Goal: Communication & Community: Participate in discussion

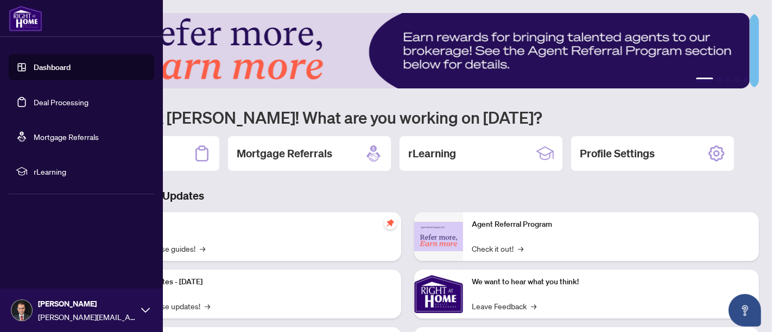
click at [71, 71] on link "Dashboard" at bounding box center [52, 67] width 37 height 10
click at [66, 104] on link "Deal Processing" at bounding box center [61, 102] width 55 height 10
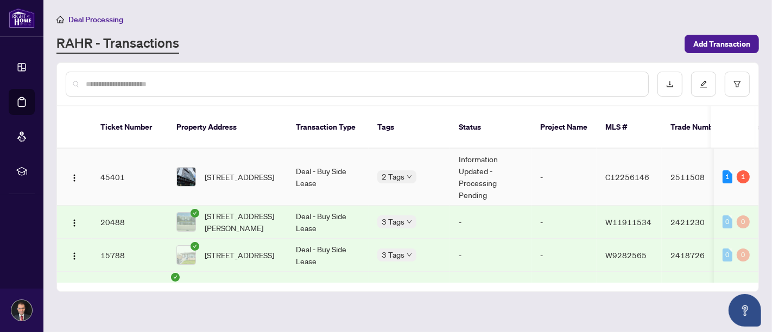
click at [507, 173] on td "Information Updated - Processing Pending" at bounding box center [490, 177] width 81 height 57
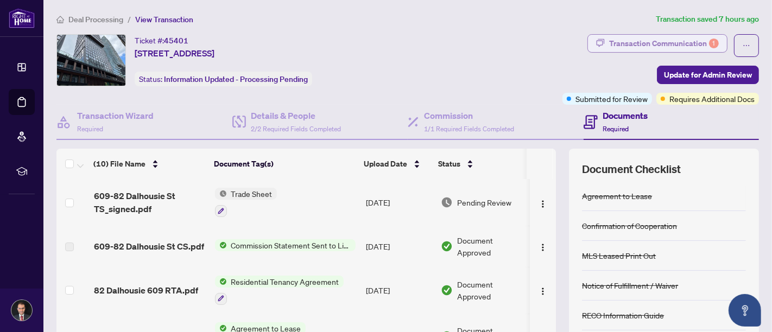
click at [655, 36] on div "Transaction Communication 1" at bounding box center [664, 43] width 110 height 17
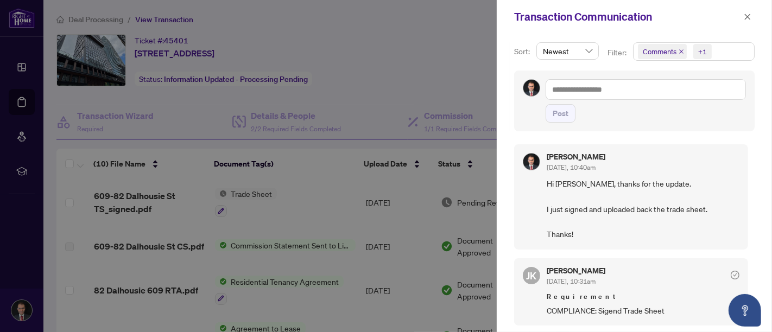
click at [401, 35] on div at bounding box center [386, 166] width 772 height 332
click at [510, 115] on div "Post" at bounding box center [634, 101] width 249 height 60
drag, startPoint x: 518, startPoint y: 132, endPoint x: 497, endPoint y: 84, distance: 53.0
click at [497, 84] on div "Sort: Newest Filter: Comments +1 Post [PERSON_NAME] [DATE], 10:40am Hi [PERSON_…" at bounding box center [634, 183] width 275 height 299
click at [498, 78] on div "Sort: Newest Filter: Comments +1 Post [PERSON_NAME] [DATE], 10:40am Hi [PERSON_…" at bounding box center [634, 183] width 275 height 299
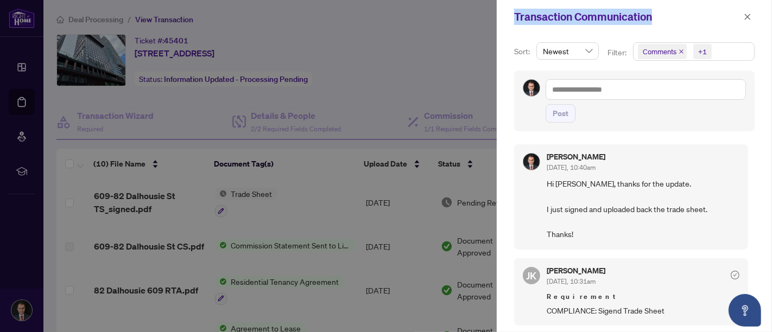
drag, startPoint x: 515, startPoint y: 11, endPoint x: 679, endPoint y: 16, distance: 164.6
click at [679, 16] on div "Transaction Communication" at bounding box center [627, 17] width 226 height 16
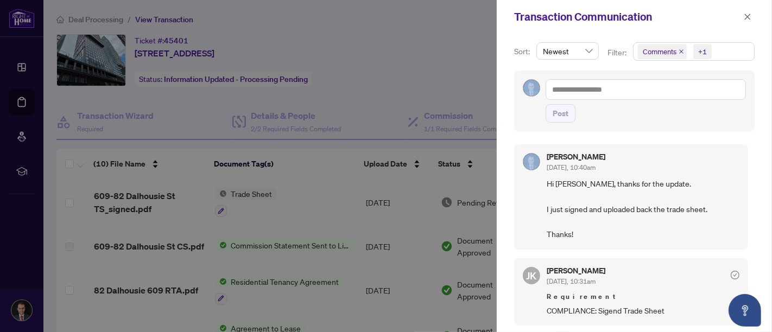
drag, startPoint x: 547, startPoint y: 134, endPoint x: 502, endPoint y: 89, distance: 63.3
click at [502, 89] on div "Sort: Newest Filter: Comments +1 Post [PERSON_NAME] [DATE], 10:40am Hi [PERSON_…" at bounding box center [634, 183] width 275 height 299
click at [504, 90] on div "Sort: Newest Filter: Comments +1 Post [PERSON_NAME] [DATE], 10:40am Hi [PERSON_…" at bounding box center [634, 183] width 275 height 299
click at [608, 10] on div "Transaction Communication" at bounding box center [627, 17] width 226 height 16
click at [571, 139] on div "[PERSON_NAME] [DATE], 10:40am Hi [PERSON_NAME], thanks for the update. I just s…" at bounding box center [634, 232] width 240 height 188
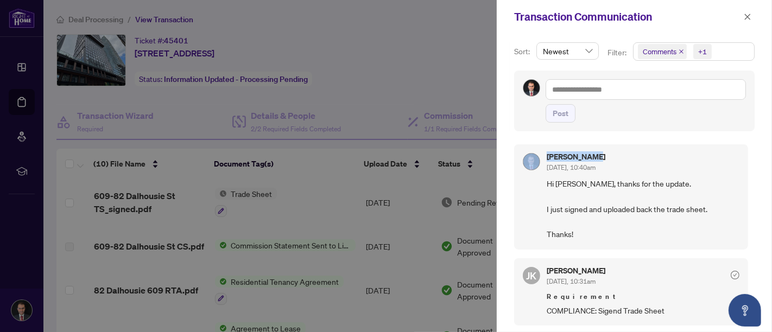
drag, startPoint x: 592, startPoint y: 136, endPoint x: 522, endPoint y: 137, distance: 70.6
click at [522, 137] on div "Sort: Newest Filter: Comments +1 Post [PERSON_NAME] [DATE], 10:40am Hi [PERSON_…" at bounding box center [634, 183] width 275 height 299
click at [605, 153] on h5 "[PERSON_NAME]" at bounding box center [576, 157] width 59 height 8
